Goal: Information Seeking & Learning: Learn about a topic

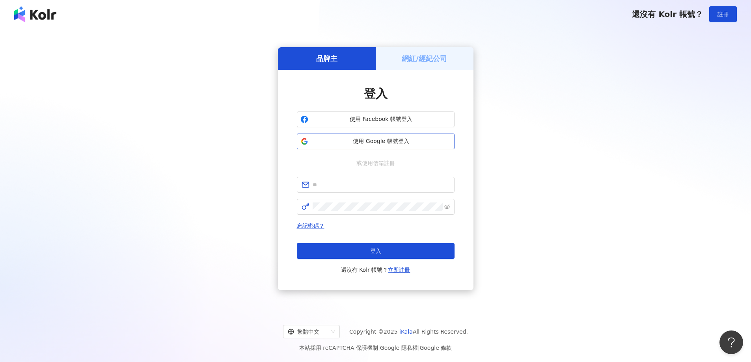
click at [403, 143] on span "使用 Google 帳號登入" at bounding box center [382, 142] width 140 height 8
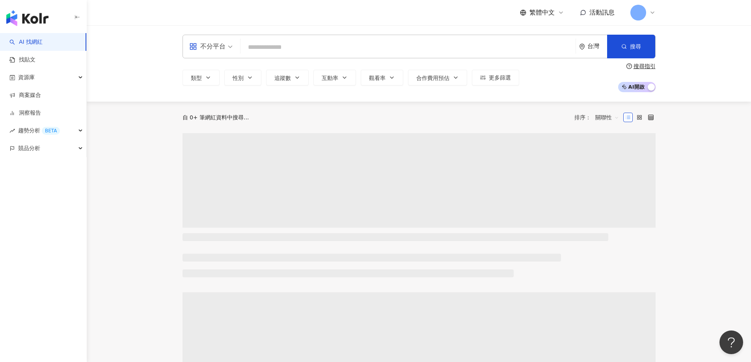
click at [325, 52] on input "search" at bounding box center [408, 47] width 329 height 15
type input "*********"
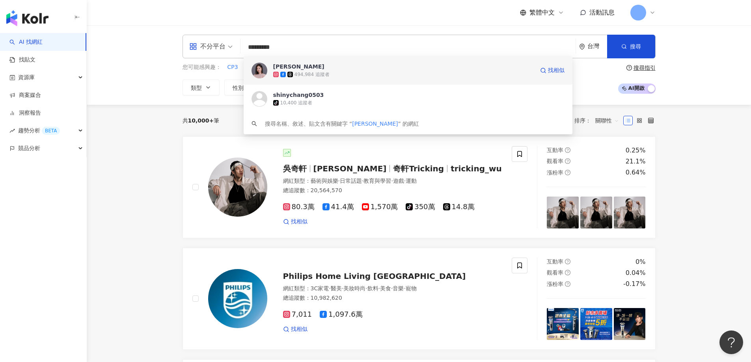
click at [316, 66] on span "[PERSON_NAME]" at bounding box center [403, 67] width 261 height 8
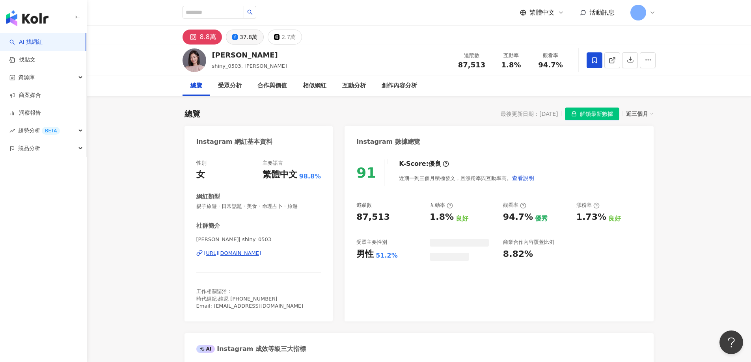
click at [240, 39] on div "37.8萬" at bounding box center [249, 37] width 18 height 11
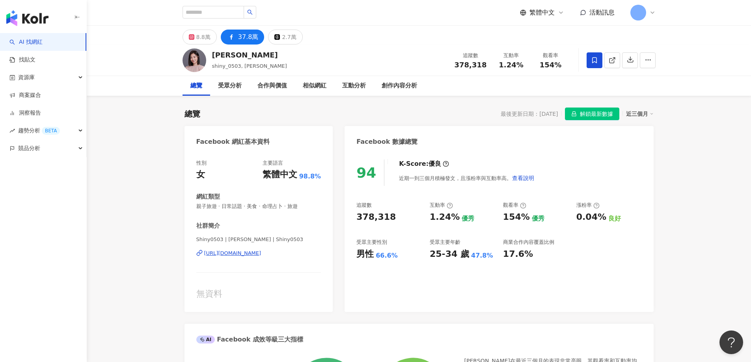
click at [582, 114] on span "解鎖最新數據" at bounding box center [596, 114] width 33 height 13
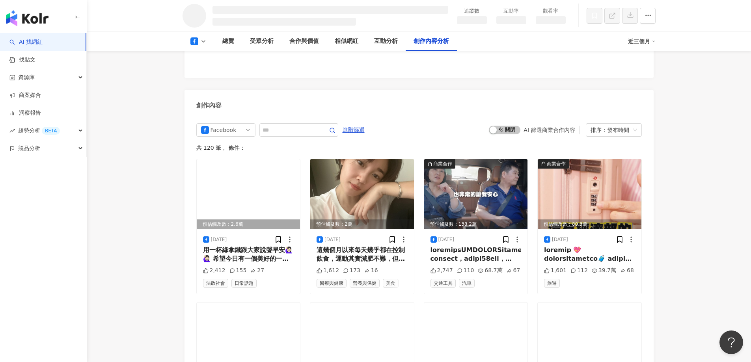
scroll to position [1692, 0]
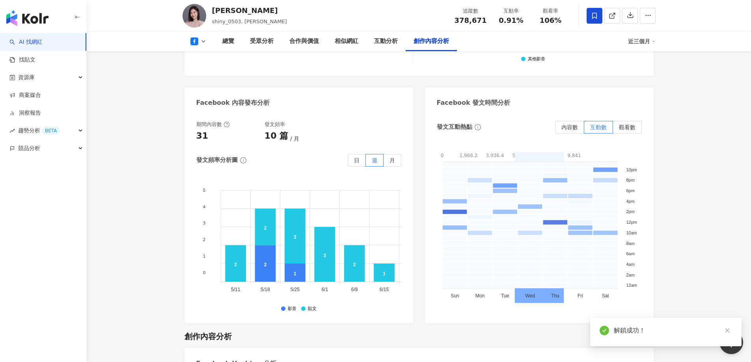
scroll to position [2071, 0]
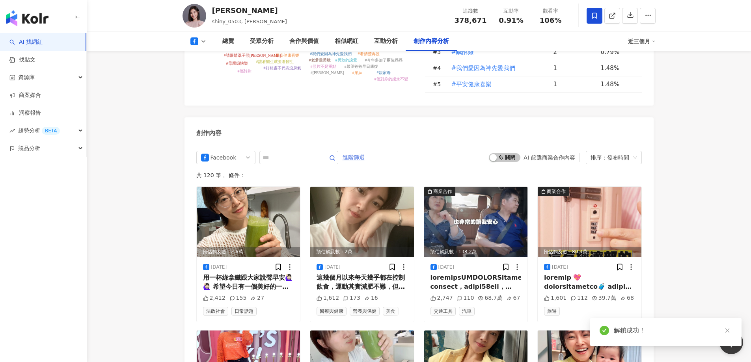
click at [358, 151] on div "Facebook 進階篩選" at bounding box center [280, 157] width 169 height 13
click at [365, 151] on span "進階篩選" at bounding box center [354, 157] width 22 height 13
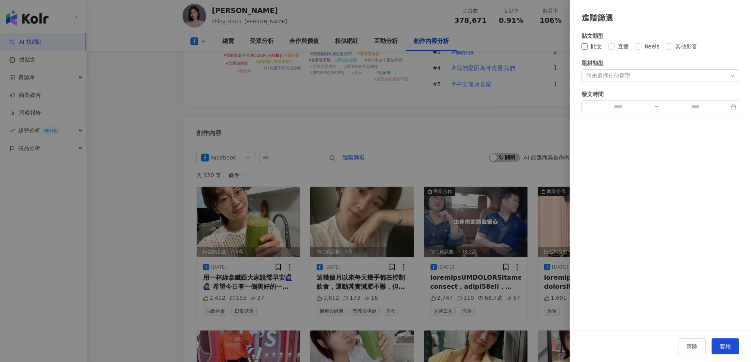
click at [595, 47] on span "貼文" at bounding box center [596, 46] width 17 height 9
click at [601, 73] on div "尚未選擇任何類型" at bounding box center [608, 76] width 44 height 6
click at [687, 268] on div "貼文類型 貼文 直播 Reels 其他影音 題材類型 尚未選擇任何類型 藝術與娛樂 美妝時尚 氣候和環境 日常話題 教育與學習 家庭 財經 美食 命理占卜 遊…" at bounding box center [660, 177] width 181 height 307
click at [731, 345] on button "套用" at bounding box center [726, 347] width 28 height 16
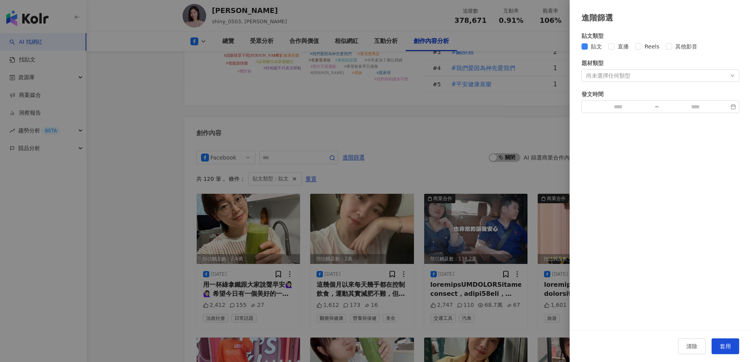
scroll to position [2105, 0]
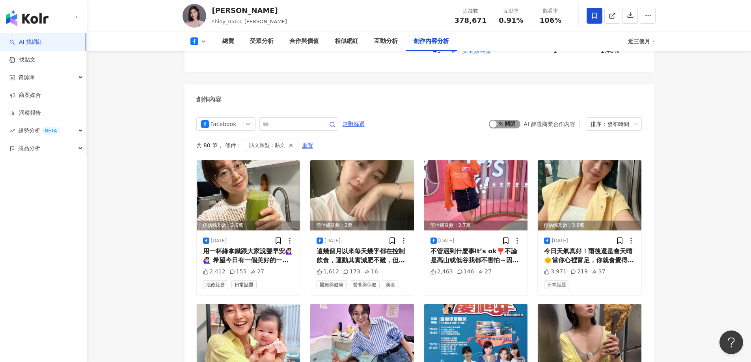
click at [508, 120] on span "啟動 關閉" at bounding box center [505, 124] width 32 height 9
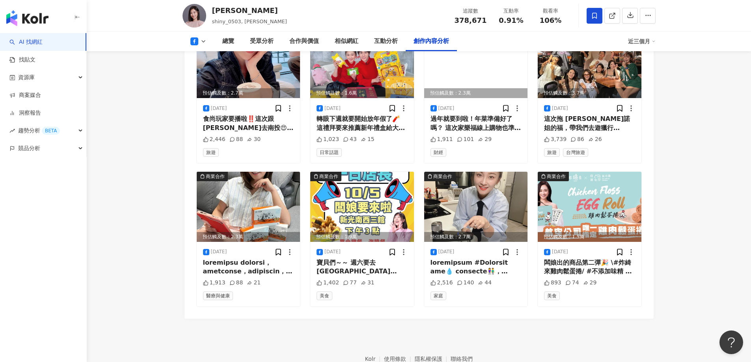
scroll to position [2249, 0]
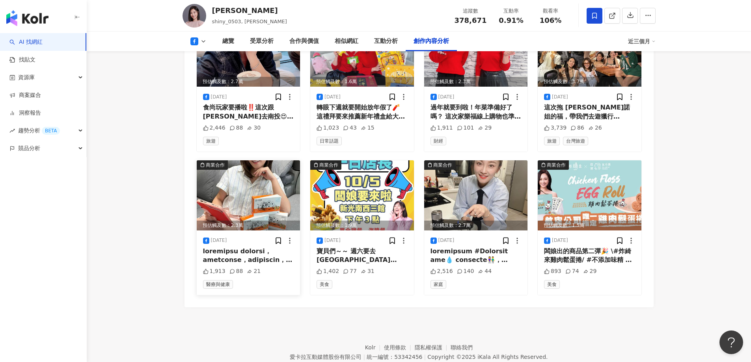
click at [258, 161] on img at bounding box center [249, 196] width 104 height 70
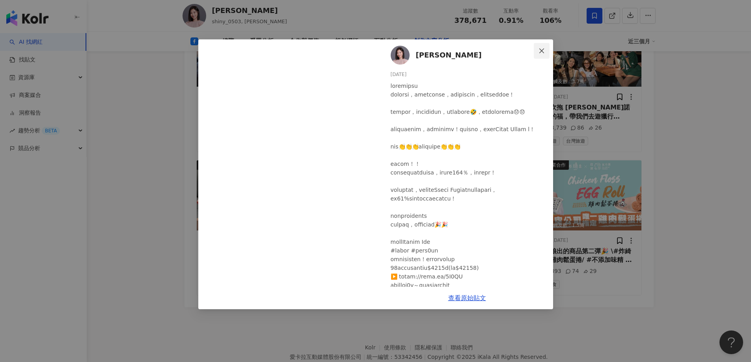
click at [542, 49] on icon "close" at bounding box center [542, 51] width 6 height 6
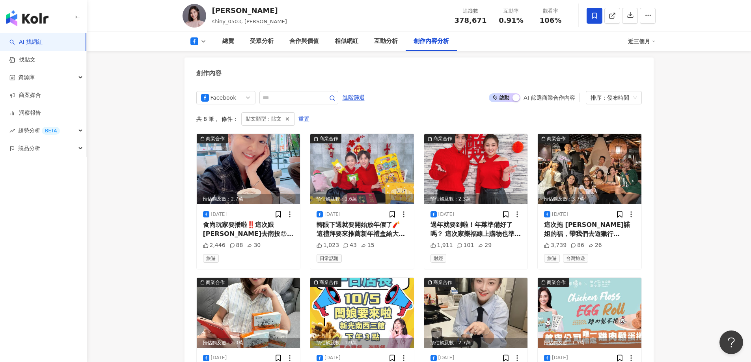
scroll to position [2131, 0]
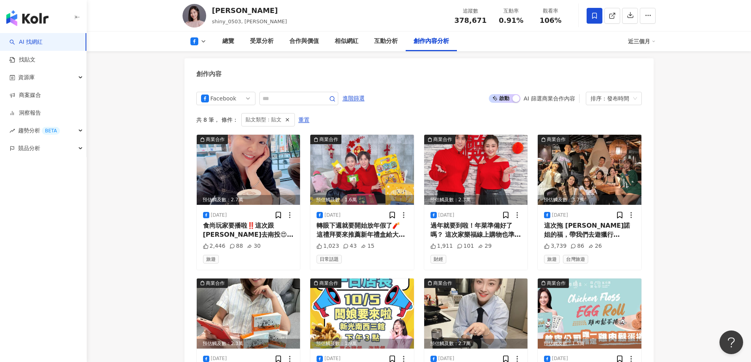
click at [90, 37] on div "總覽 受眾分析 合作與價值 相似網紅 互動分析 創作內容分析 近三個月" at bounding box center [419, 42] width 665 height 20
click at [257, 281] on img at bounding box center [249, 314] width 104 height 70
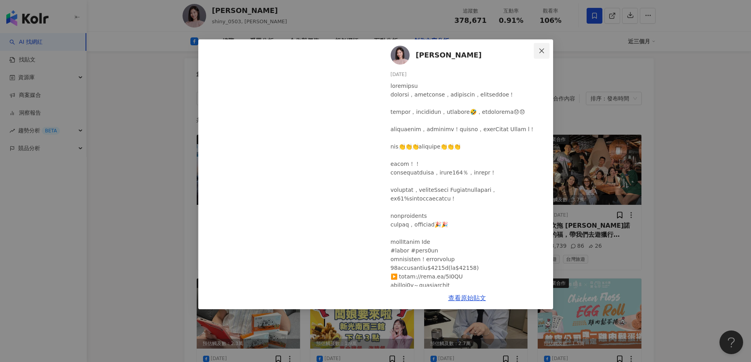
click at [540, 48] on icon "close" at bounding box center [542, 51] width 6 height 6
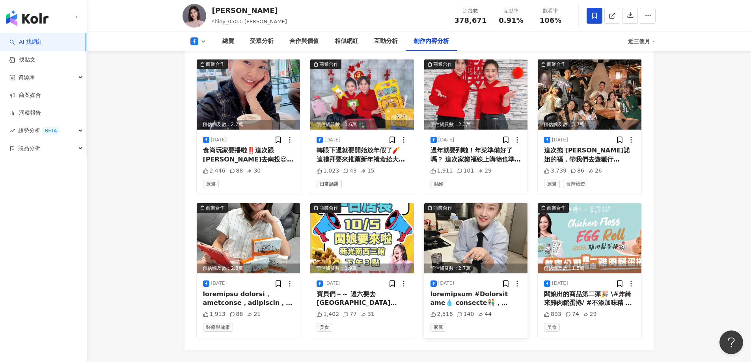
scroll to position [2249, 0]
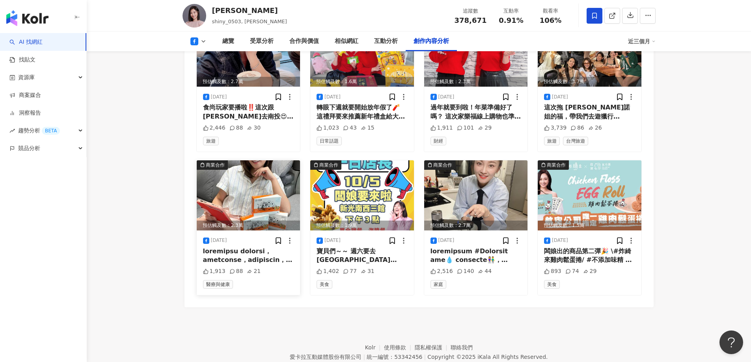
click at [266, 161] on img at bounding box center [249, 196] width 104 height 70
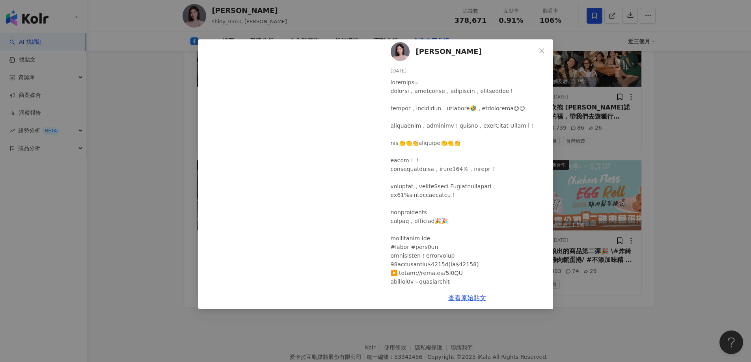
scroll to position [0, 0]
